Goal: Task Accomplishment & Management: Use online tool/utility

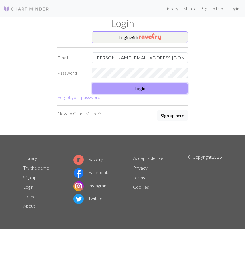
click at [165, 90] on button "Login" at bounding box center [140, 88] width 96 height 11
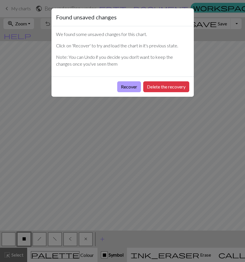
click at [133, 87] on button "Recover" at bounding box center [129, 86] width 24 height 11
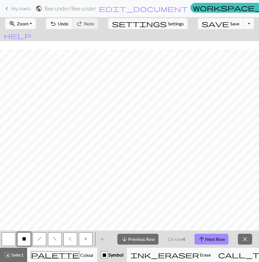
scroll to position [71, 0]
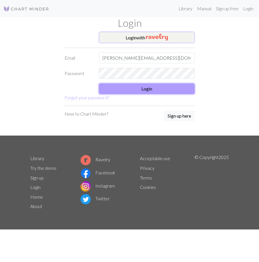
click at [153, 89] on button "Login" at bounding box center [147, 88] width 96 height 11
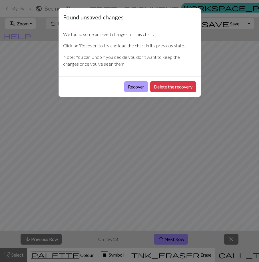
click at [130, 87] on button "Recover" at bounding box center [136, 86] width 24 height 11
